Goal: Task Accomplishment & Management: Use online tool/utility

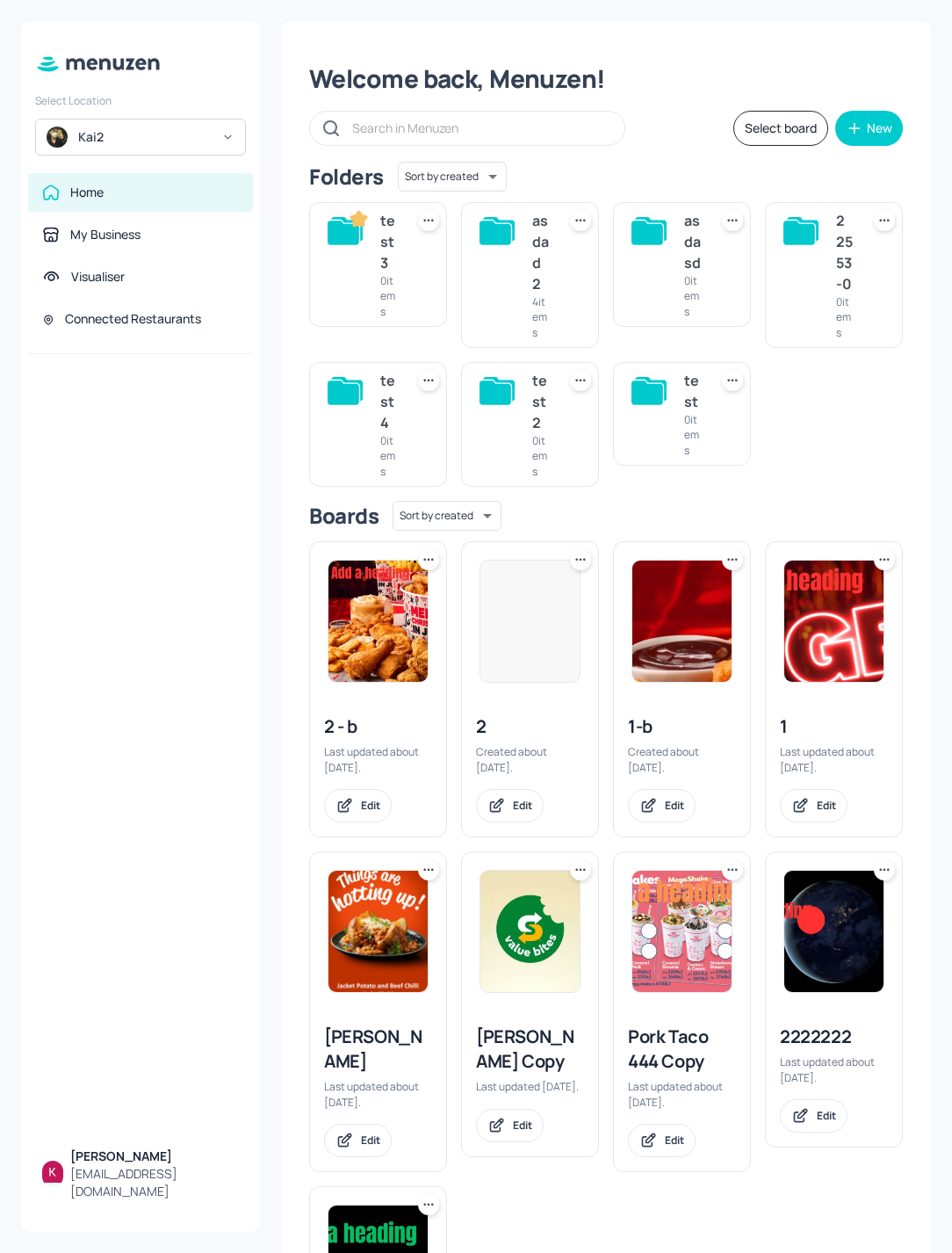
click at [423, 568] on icon at bounding box center [428, 559] width 18 height 18
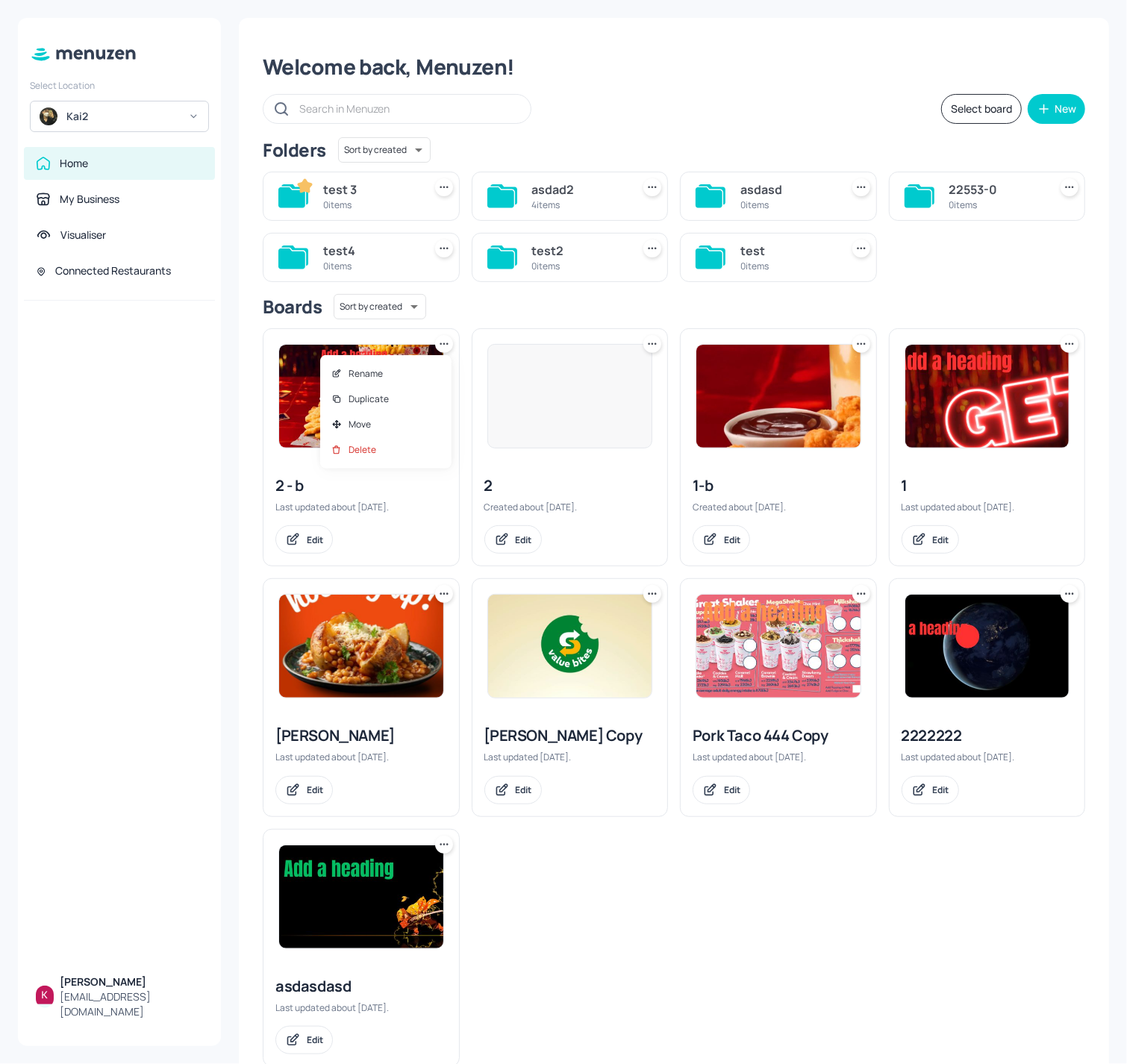
click at [259, 388] on div at bounding box center [563, 532] width 1127 height 1064
click at [357, 409] on img at bounding box center [361, 395] width 164 height 103
click at [138, 123] on div "Kai2" at bounding box center [122, 116] width 113 height 15
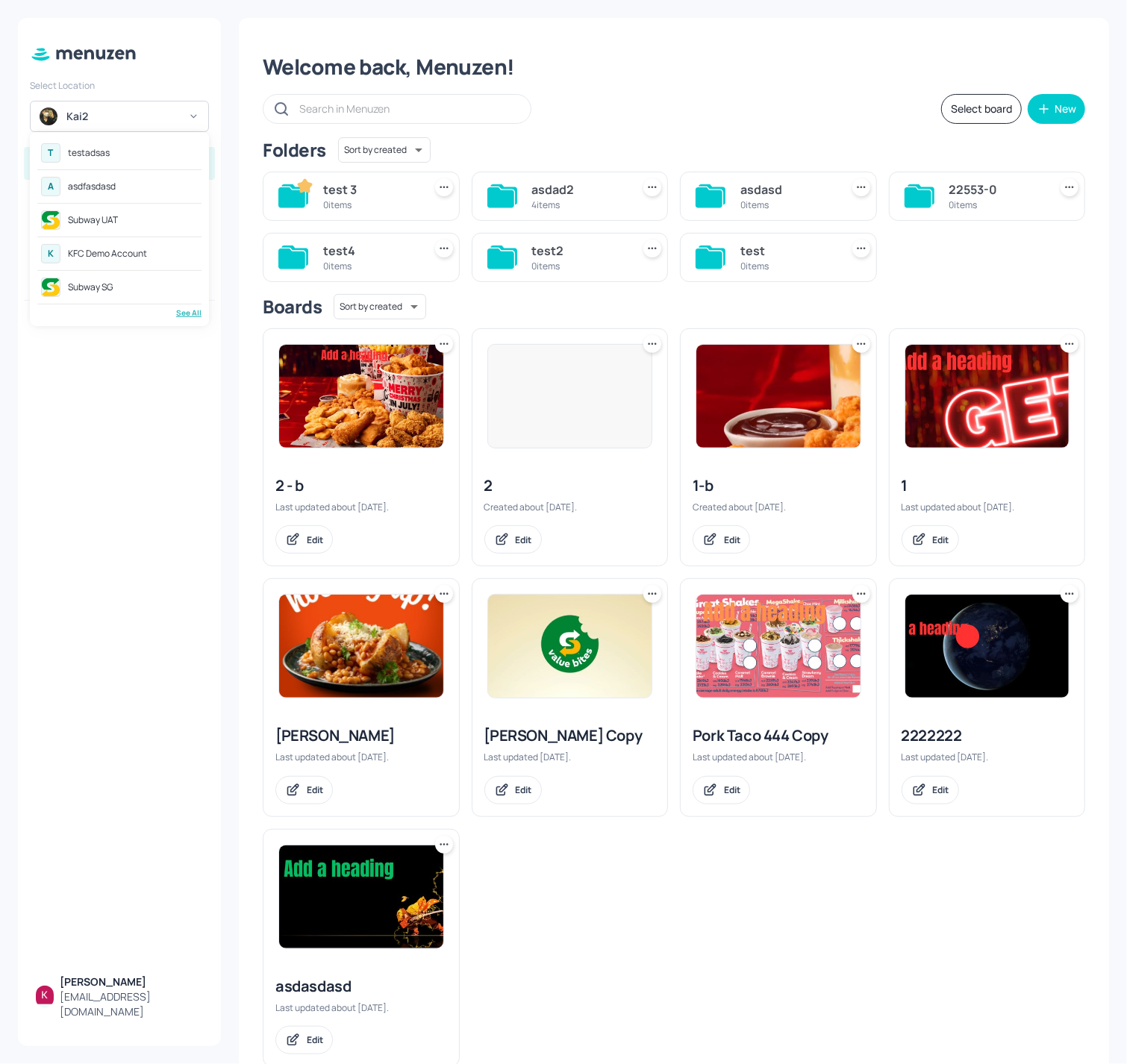
click at [126, 188] on div "A asdfasdasd" at bounding box center [119, 187] width 164 height 27
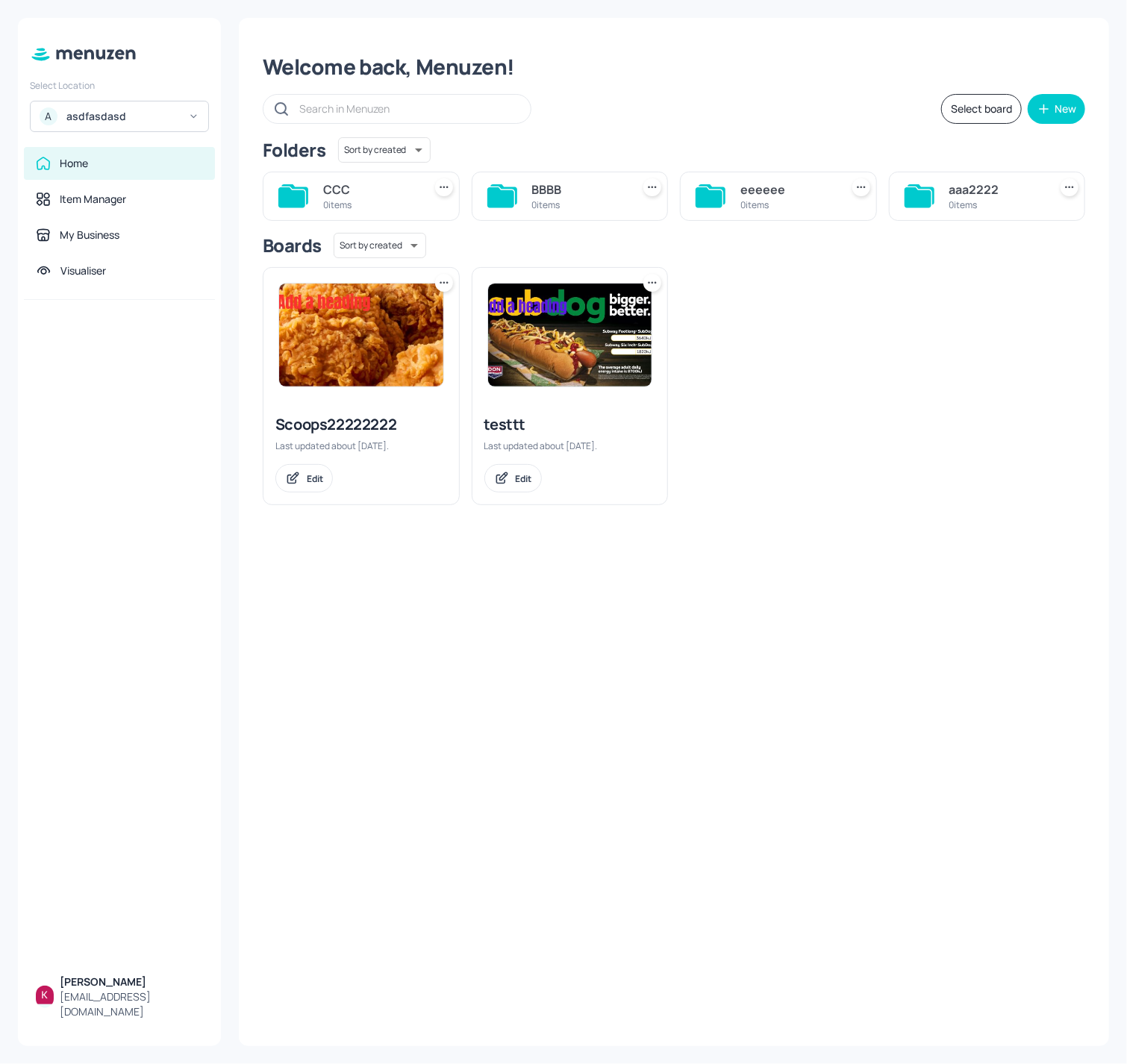
click at [356, 342] on img at bounding box center [361, 334] width 164 height 103
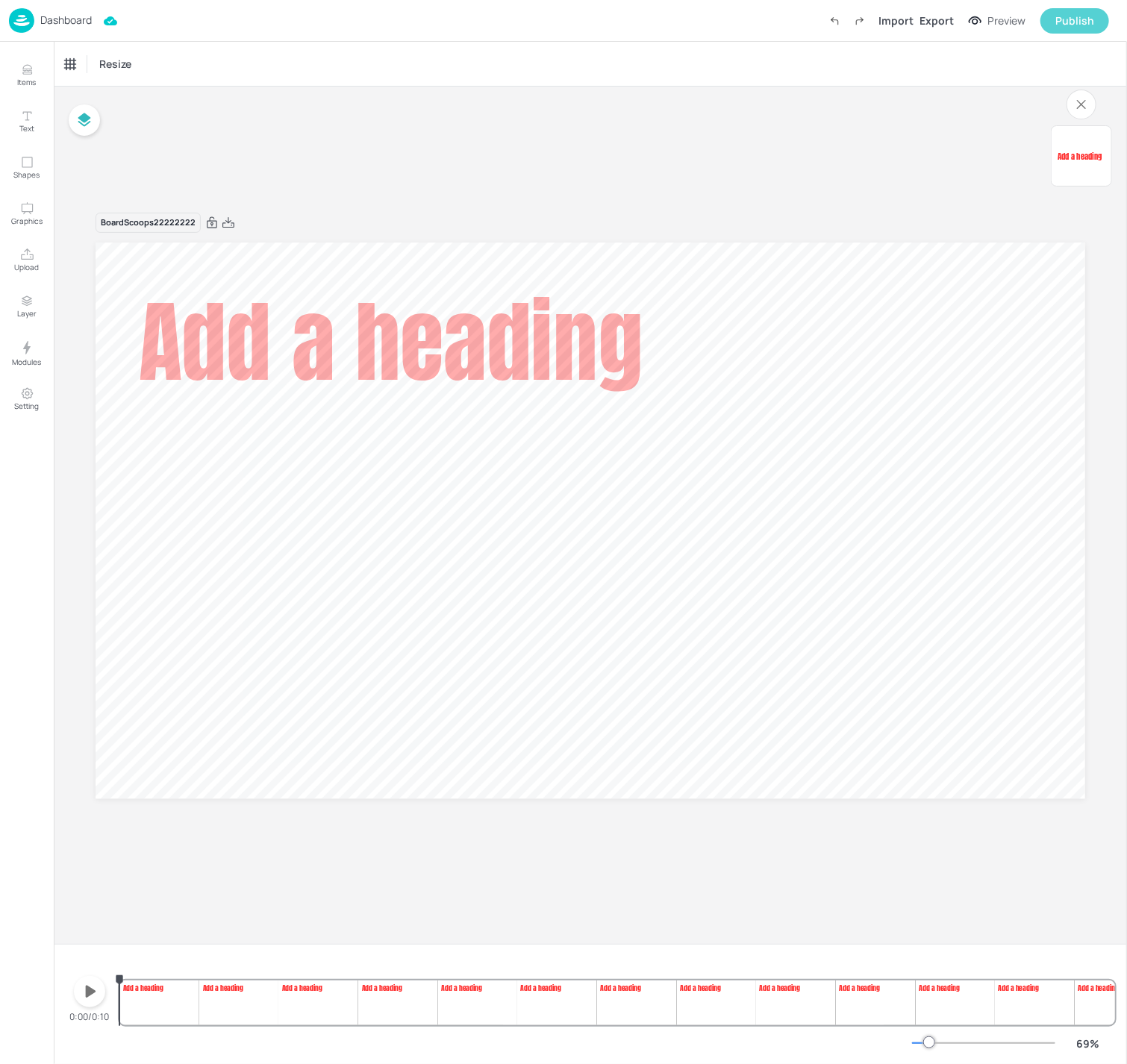
click at [1063, 21] on div "Publish" at bounding box center [1074, 21] width 39 height 17
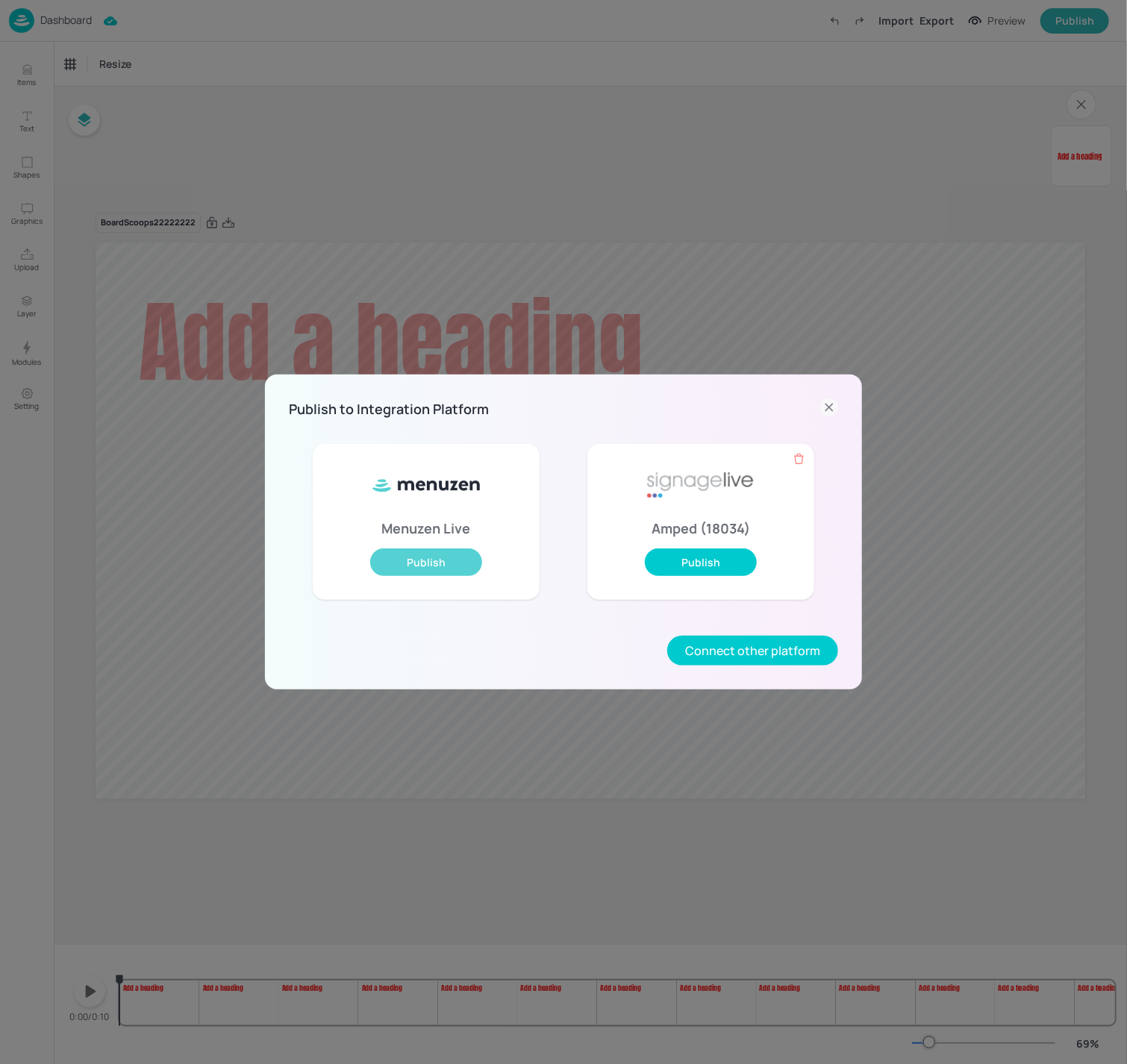
click at [403, 560] on button "Publish" at bounding box center [426, 561] width 112 height 28
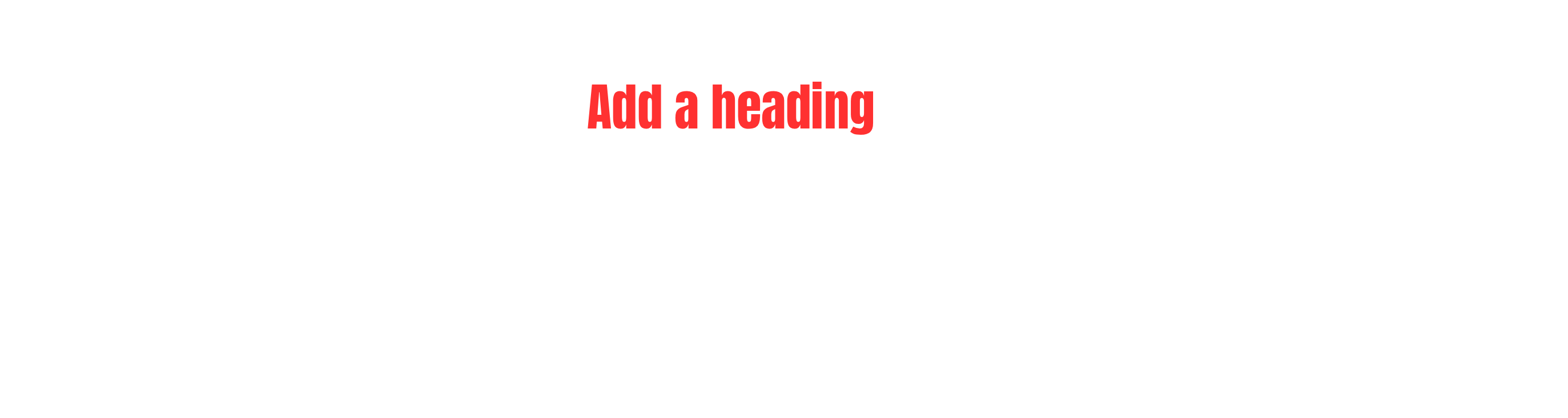
scroll to position [3, 0]
